Goal: Transaction & Acquisition: Purchase product/service

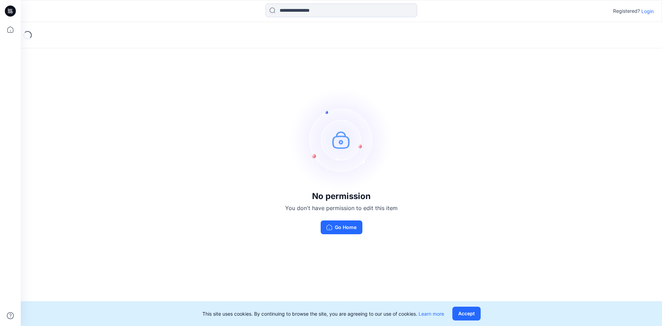
drag, startPoint x: 643, startPoint y: 13, endPoint x: 656, endPoint y: 21, distance: 15.4
click at [643, 13] on p "Login" at bounding box center [647, 11] width 12 height 7
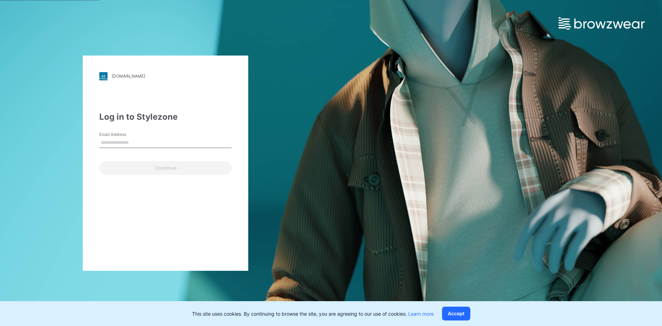
click at [141, 143] on input "Email Address" at bounding box center [165, 142] width 132 height 10
type input "**********"
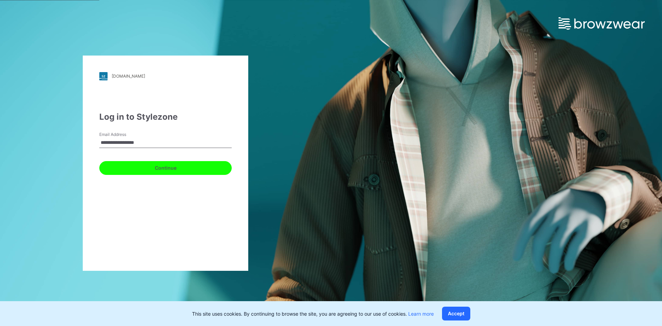
click at [149, 168] on button "Continue" at bounding box center [165, 168] width 132 height 14
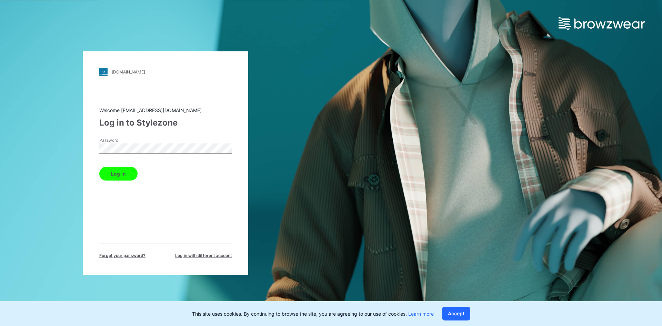
click at [126, 172] on button "Log in" at bounding box center [118, 173] width 38 height 14
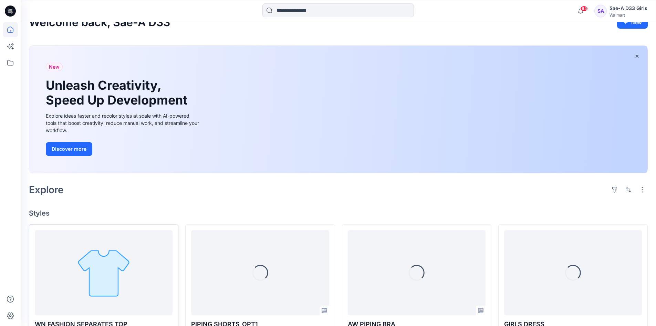
scroll to position [138, 0]
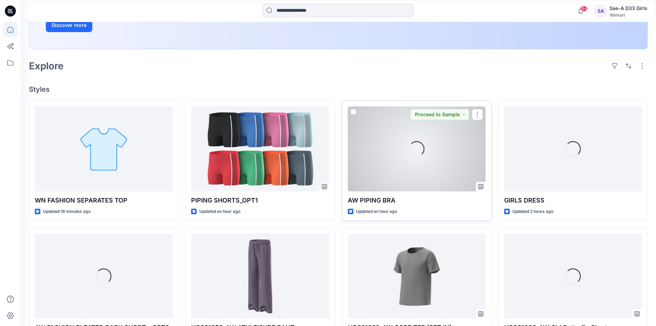
click at [426, 169] on div "Loading..." at bounding box center [417, 148] width 138 height 85
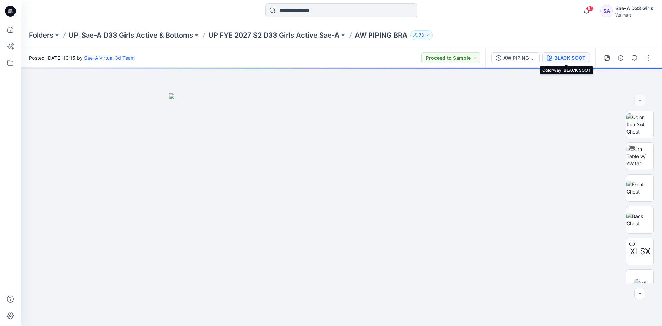
click at [575, 61] on div "BLACK SOOT" at bounding box center [569, 58] width 31 height 8
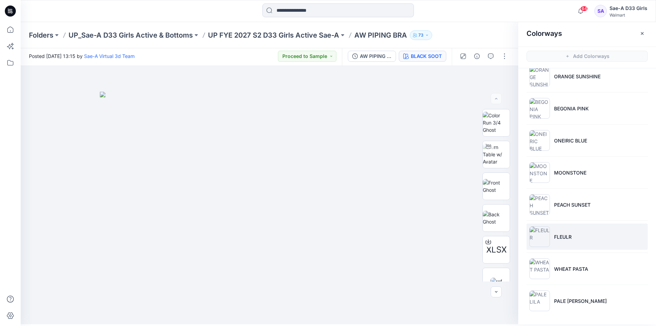
scroll to position [2, 0]
click at [595, 240] on li "FLEULR" at bounding box center [587, 236] width 121 height 26
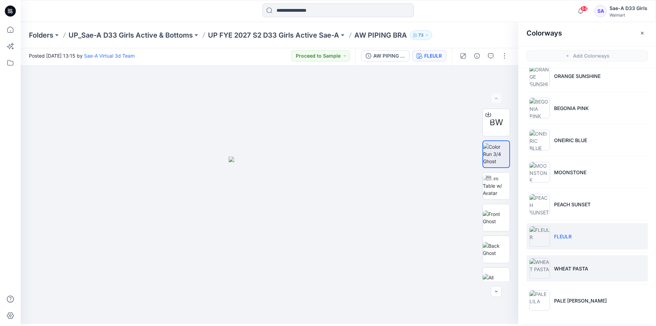
click at [573, 269] on p "WHEAT PASTA" at bounding box center [571, 268] width 34 height 7
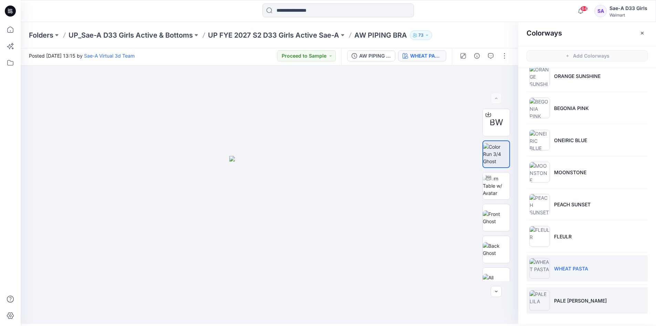
click at [549, 305] on img at bounding box center [540, 300] width 21 height 21
click at [422, 181] on div at bounding box center [270, 194] width 498 height 258
